Goal: Task Accomplishment & Management: Manage account settings

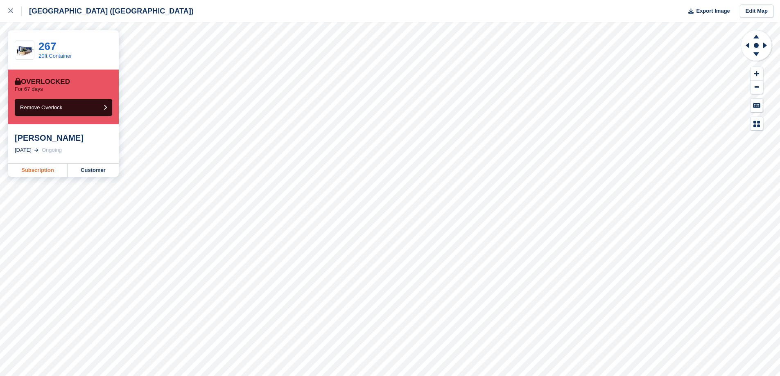
click at [58, 166] on link "Subscription" at bounding box center [37, 170] width 59 height 13
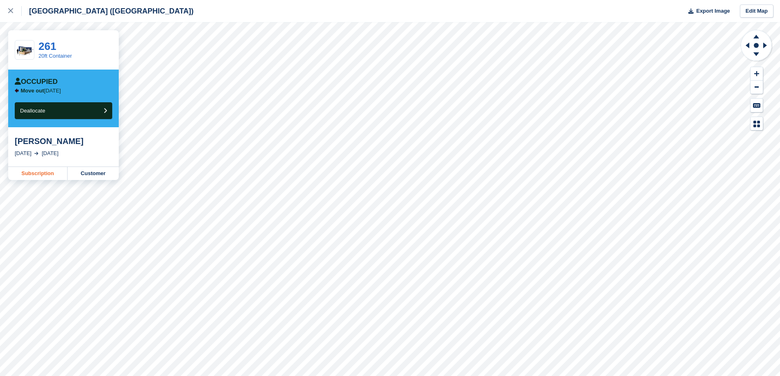
click at [52, 175] on link "Subscription" at bounding box center [37, 173] width 59 height 13
click at [17, 174] on link "Subscription" at bounding box center [37, 173] width 59 height 13
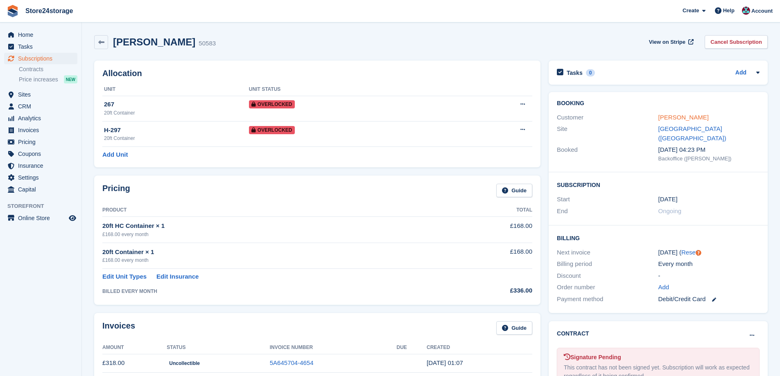
click at [682, 117] on link "Bruce Clinton" at bounding box center [683, 117] width 50 height 7
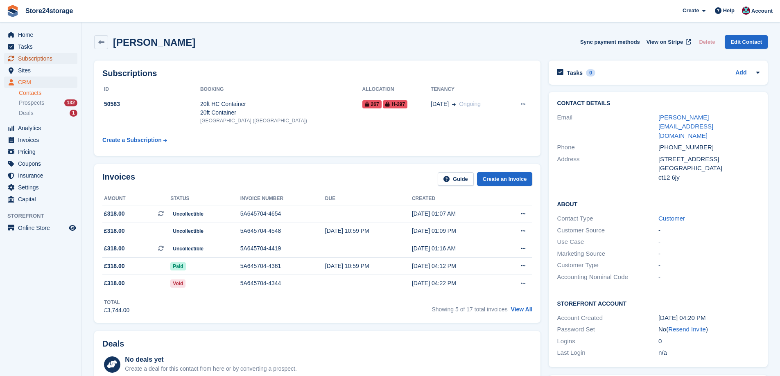
click at [61, 58] on span "Subscriptions" at bounding box center [42, 58] width 49 height 11
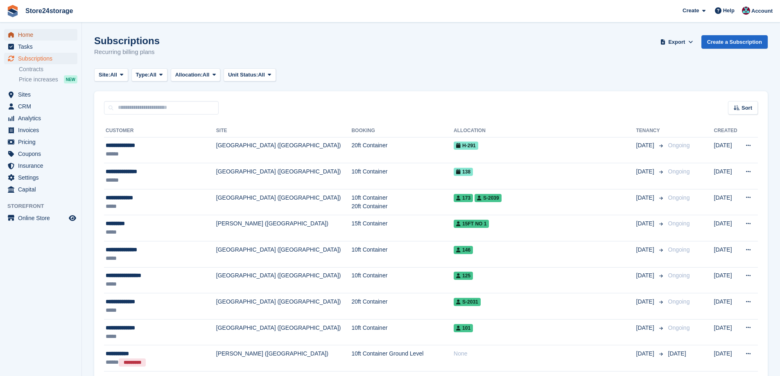
click at [28, 40] on span "Home" at bounding box center [42, 34] width 49 height 11
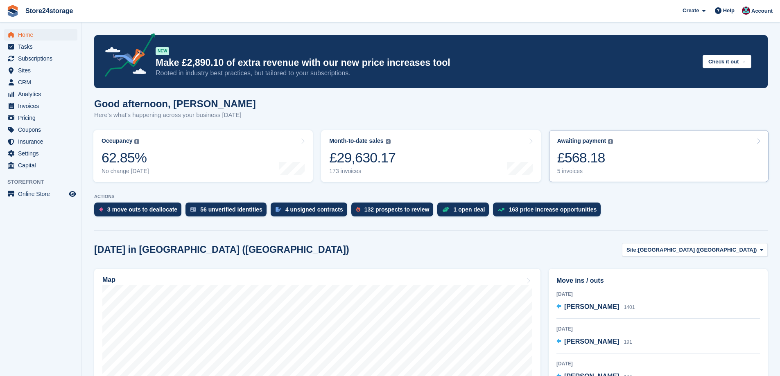
click at [664, 156] on link "Awaiting payment The total outstanding balance on all open invoices. £568.18 5 …" at bounding box center [658, 156] width 219 height 52
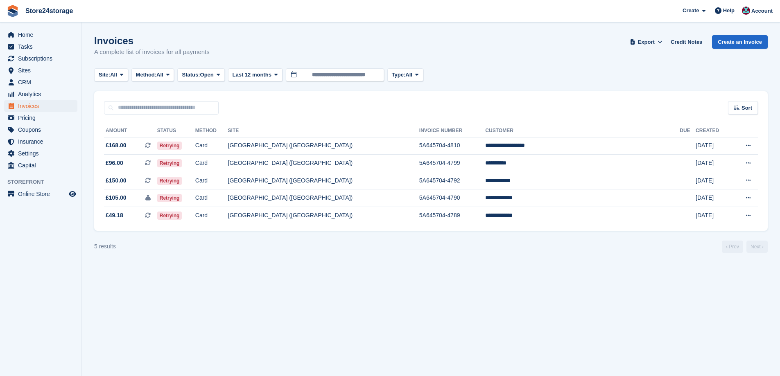
click at [23, 28] on div "Home Tasks Subscriptions Subscriptions Subscriptions Contracts Price increases …" at bounding box center [40, 99] width 81 height 146
click at [25, 32] on span "Home" at bounding box center [42, 34] width 49 height 11
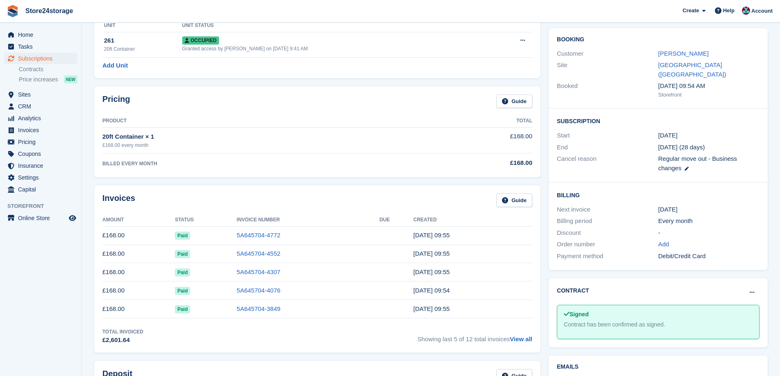
scroll to position [82, 0]
